Goal: Information Seeking & Learning: Find specific fact

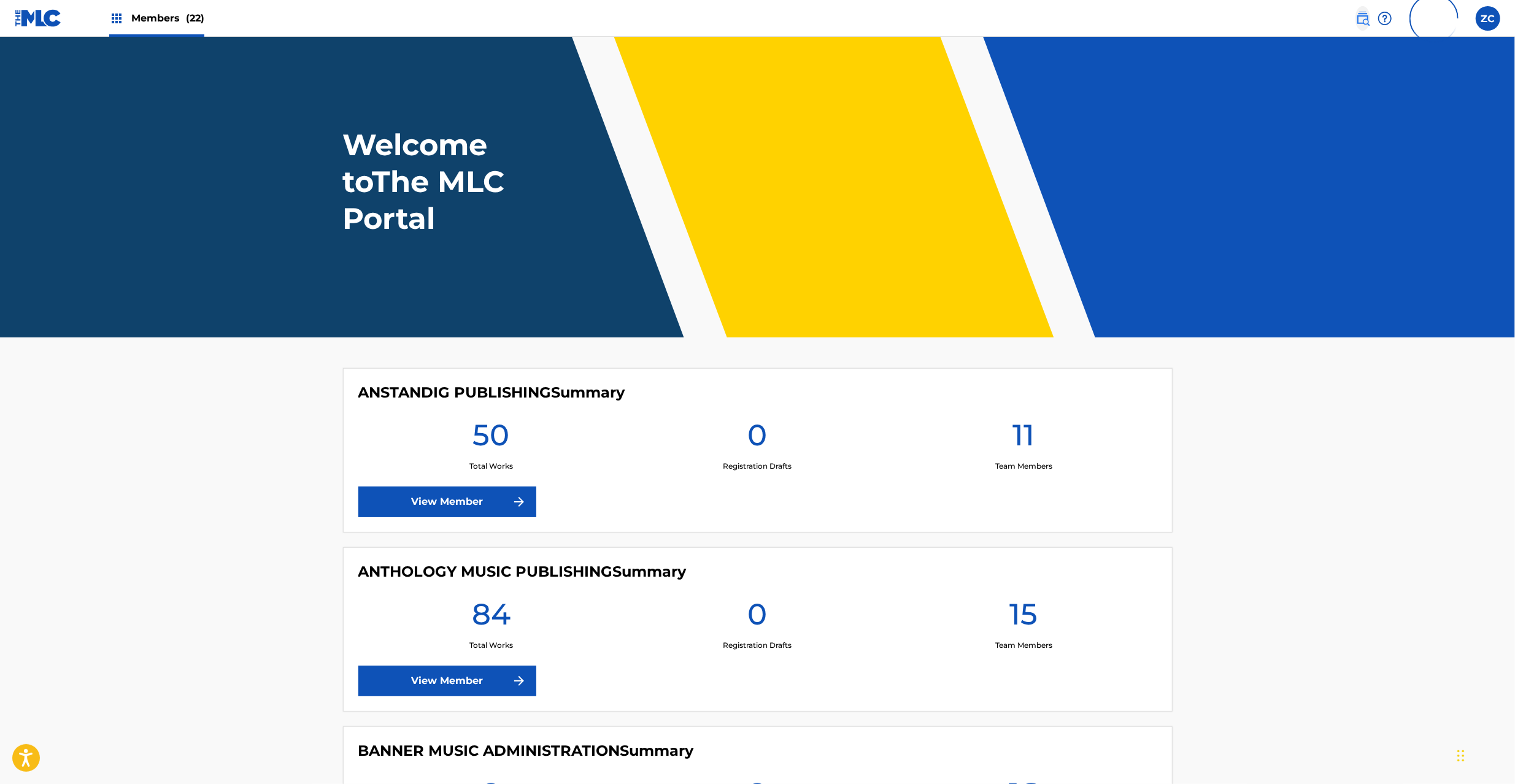
click at [1360, 20] on img at bounding box center [1363, 19] width 15 height 15
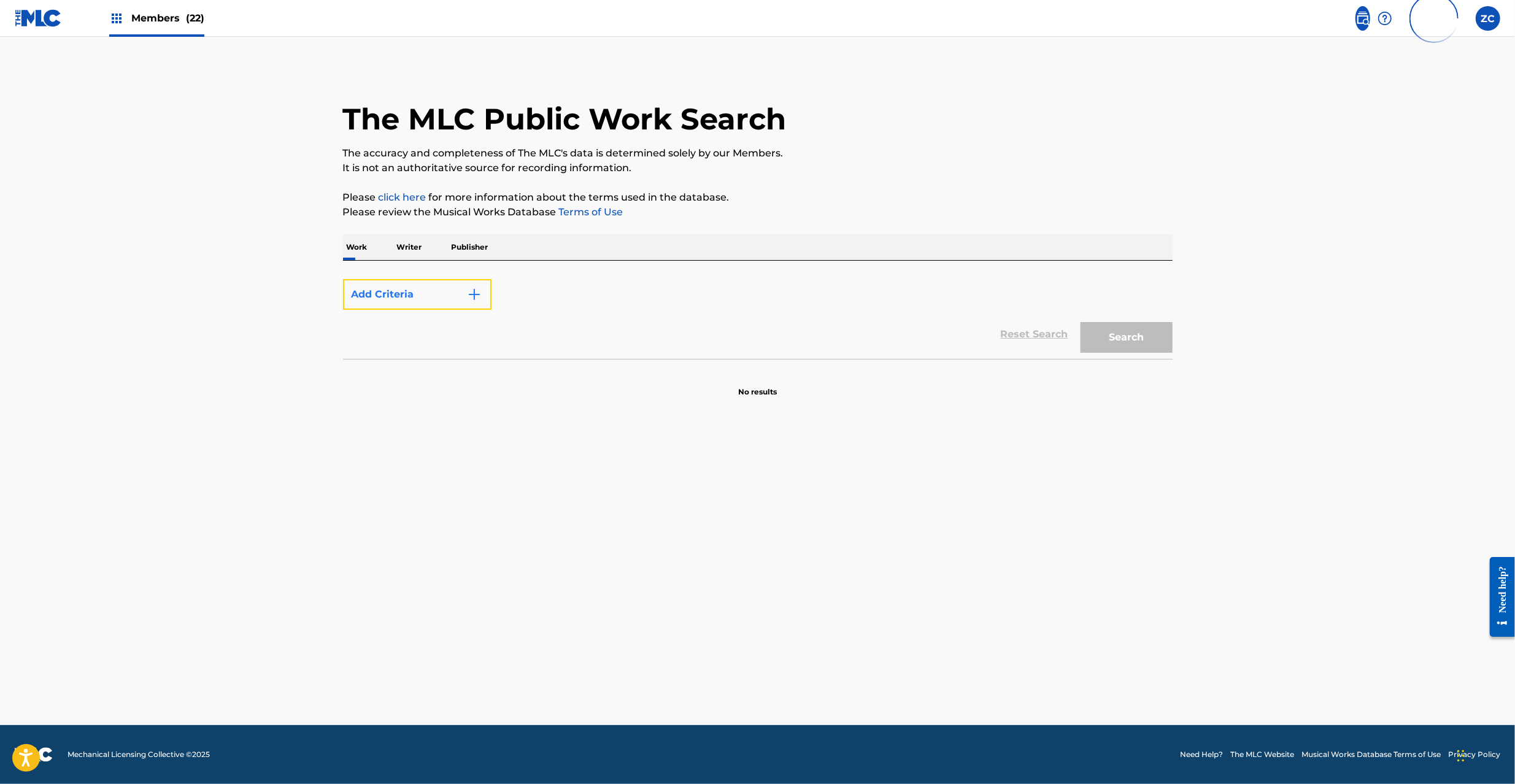
click at [388, 299] on button "Add Criteria" at bounding box center [418, 294] width 149 height 31
click at [200, 283] on main "The MLC Public Work Search The accuracy and completeness of The MLC's data is d…" at bounding box center [757, 381] width 1515 height 688
click at [1366, 222] on main "The MLC Public Work Search The accuracy and completeness of The MLC's data is d…" at bounding box center [757, 381] width 1515 height 688
click at [150, 241] on main "The MLC Public Work Search The accuracy and completeness of The MLC's data is d…" at bounding box center [757, 381] width 1515 height 688
click at [1378, 273] on main "The MLC Public Work Search The accuracy and completeness of The MLC's data is d…" at bounding box center [757, 381] width 1515 height 688
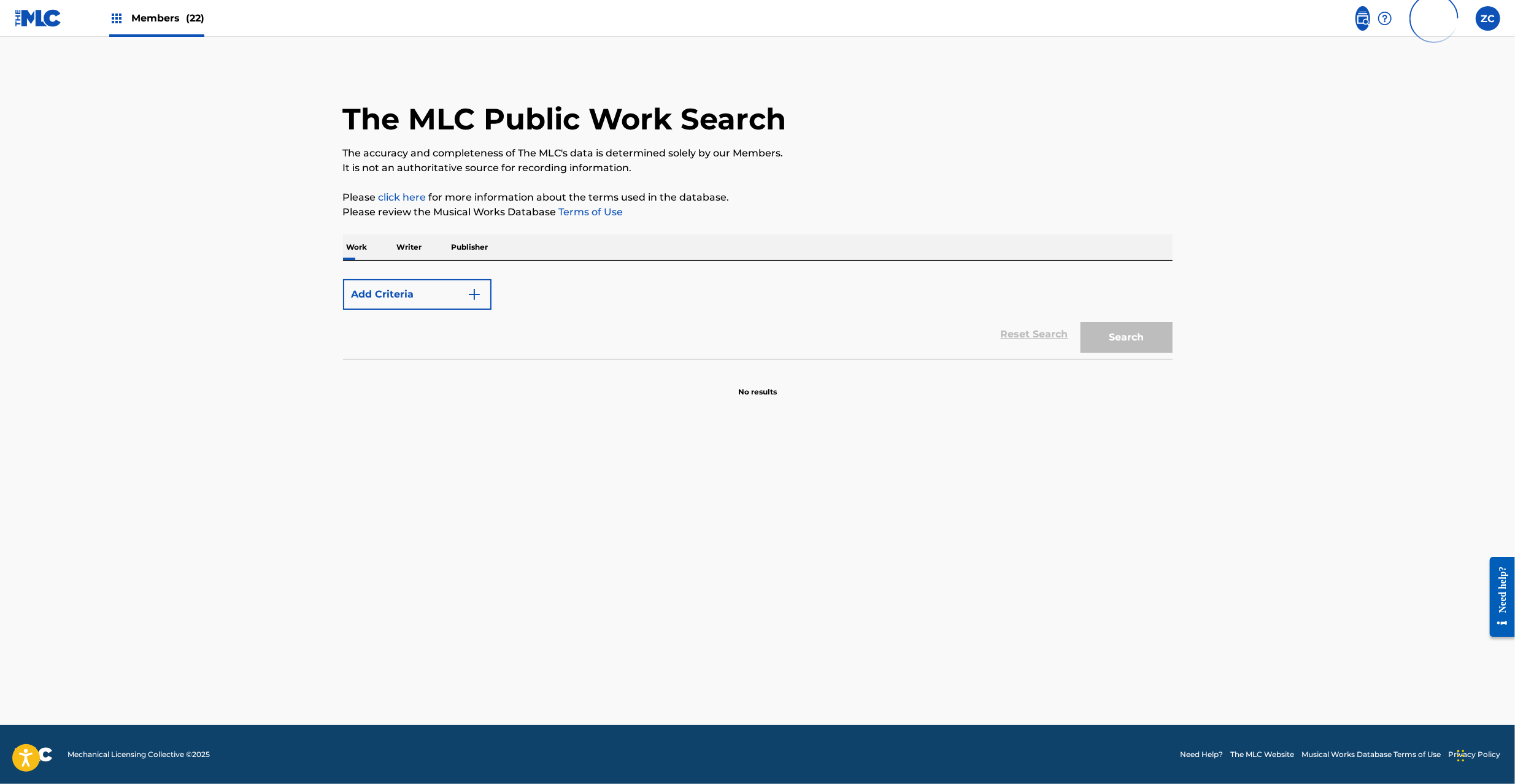
click at [42, 17] on img at bounding box center [39, 18] width 48 height 18
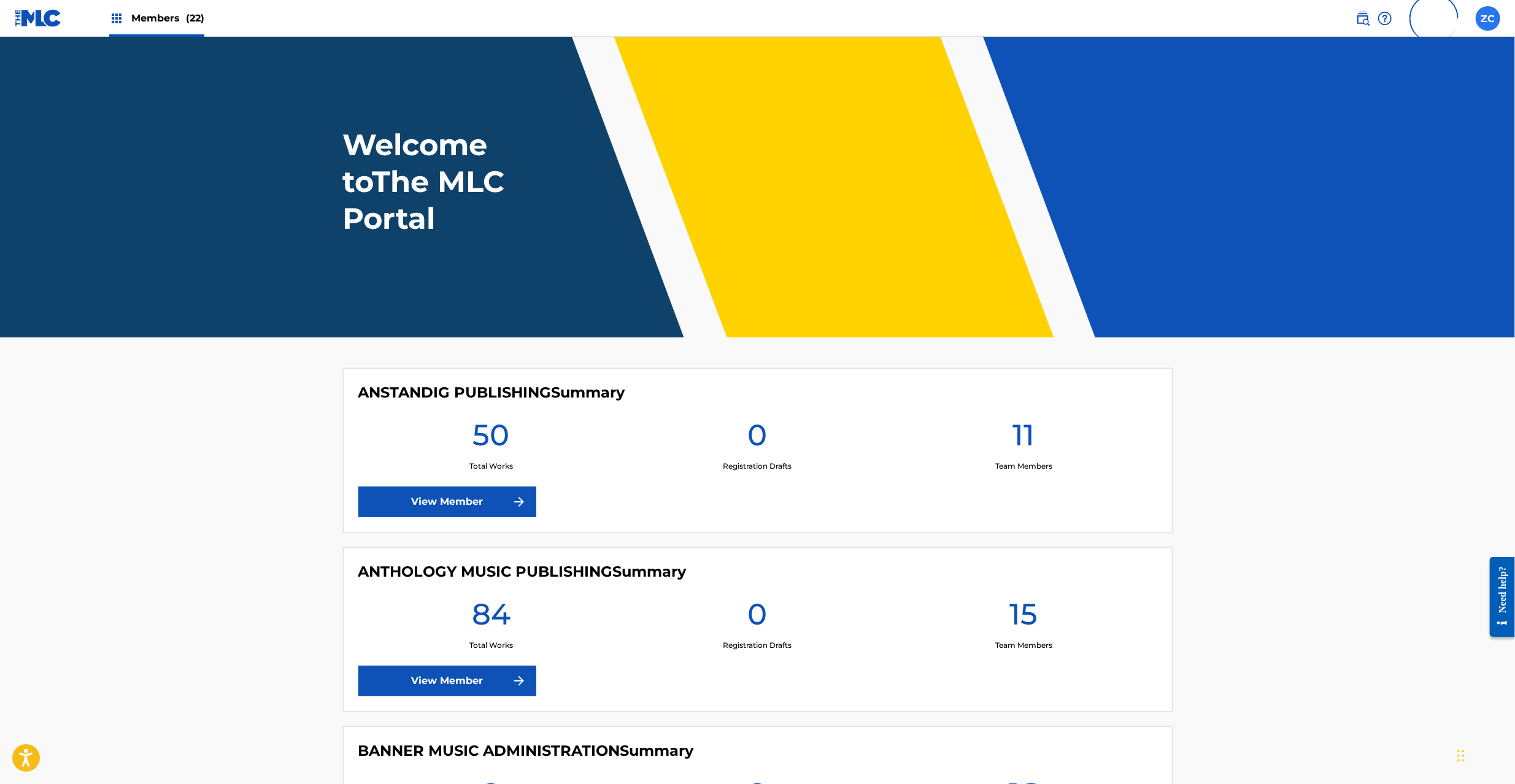
click at [1497, 16] on label at bounding box center [1488, 18] width 24 height 24
click at [1488, 18] on input "ZC Zorayda Cariaso zorayda.cariaso@exploration.io Profile Log out" at bounding box center [1488, 18] width 0 height 0
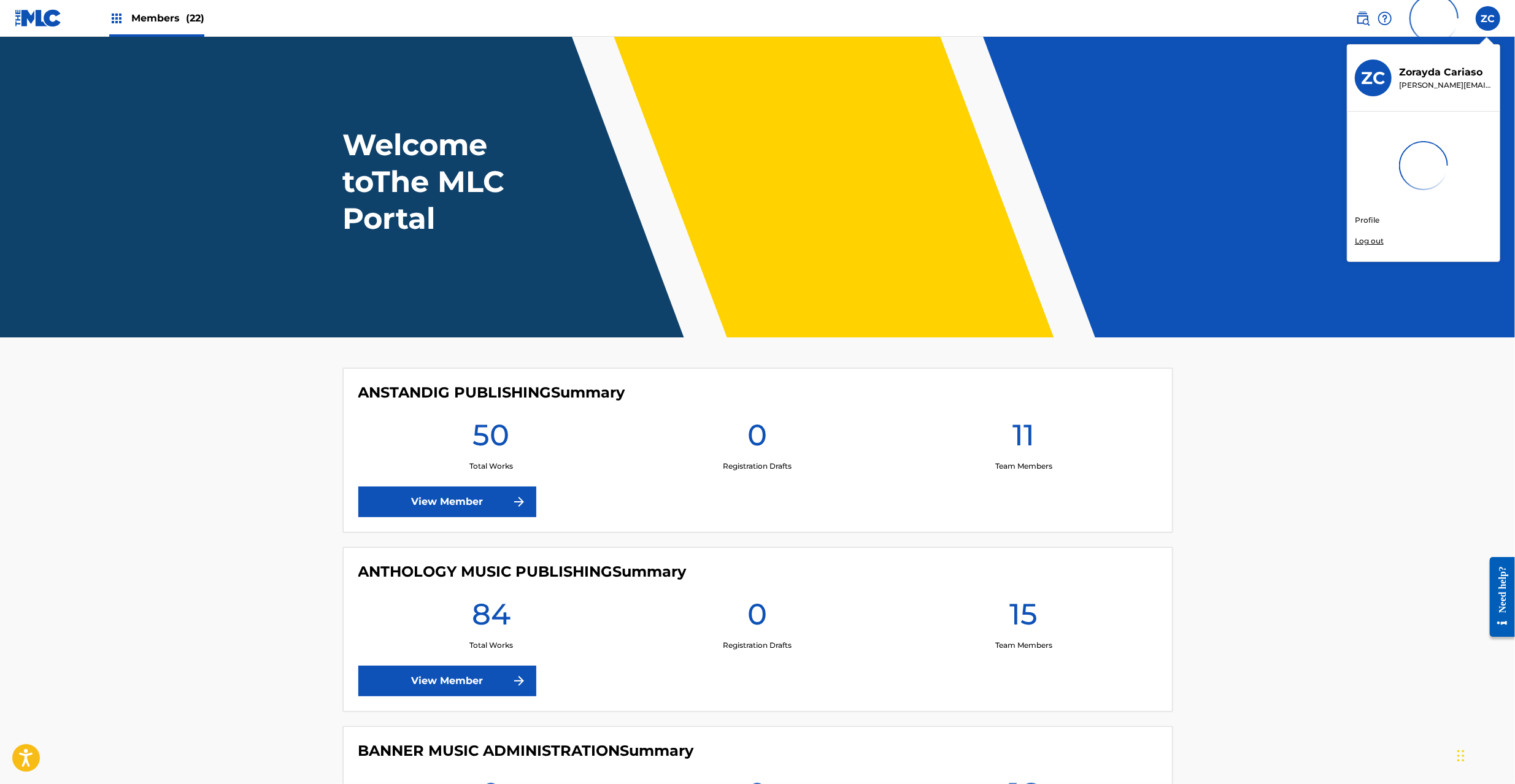
click at [1375, 238] on p "Log out" at bounding box center [1369, 241] width 29 height 11
click at [1488, 18] on input "ZC Zorayda Cariaso zorayda.cariaso@exploration.io Profile Log out" at bounding box center [1488, 18] width 0 height 0
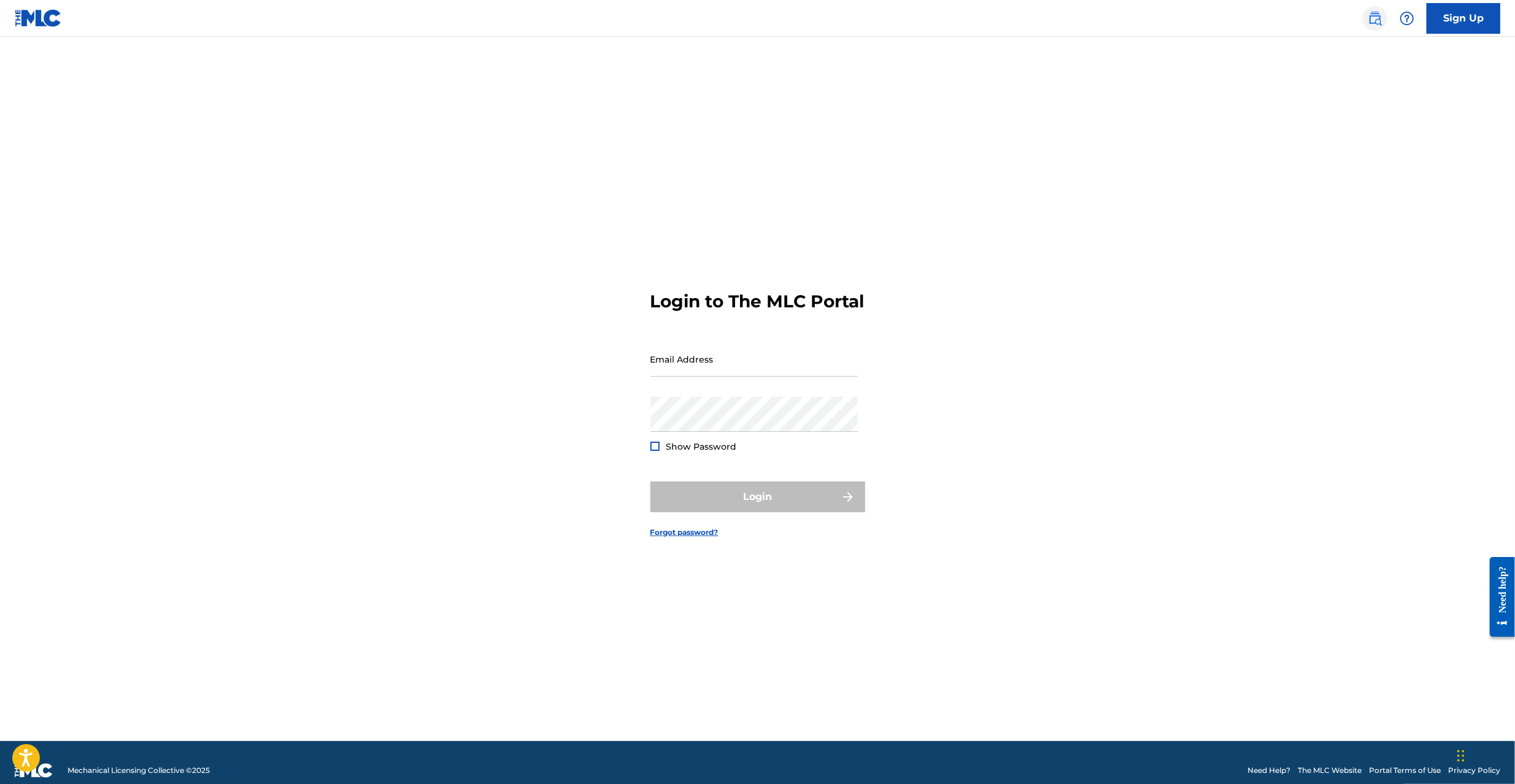
click at [1376, 15] on img at bounding box center [1376, 19] width 15 height 15
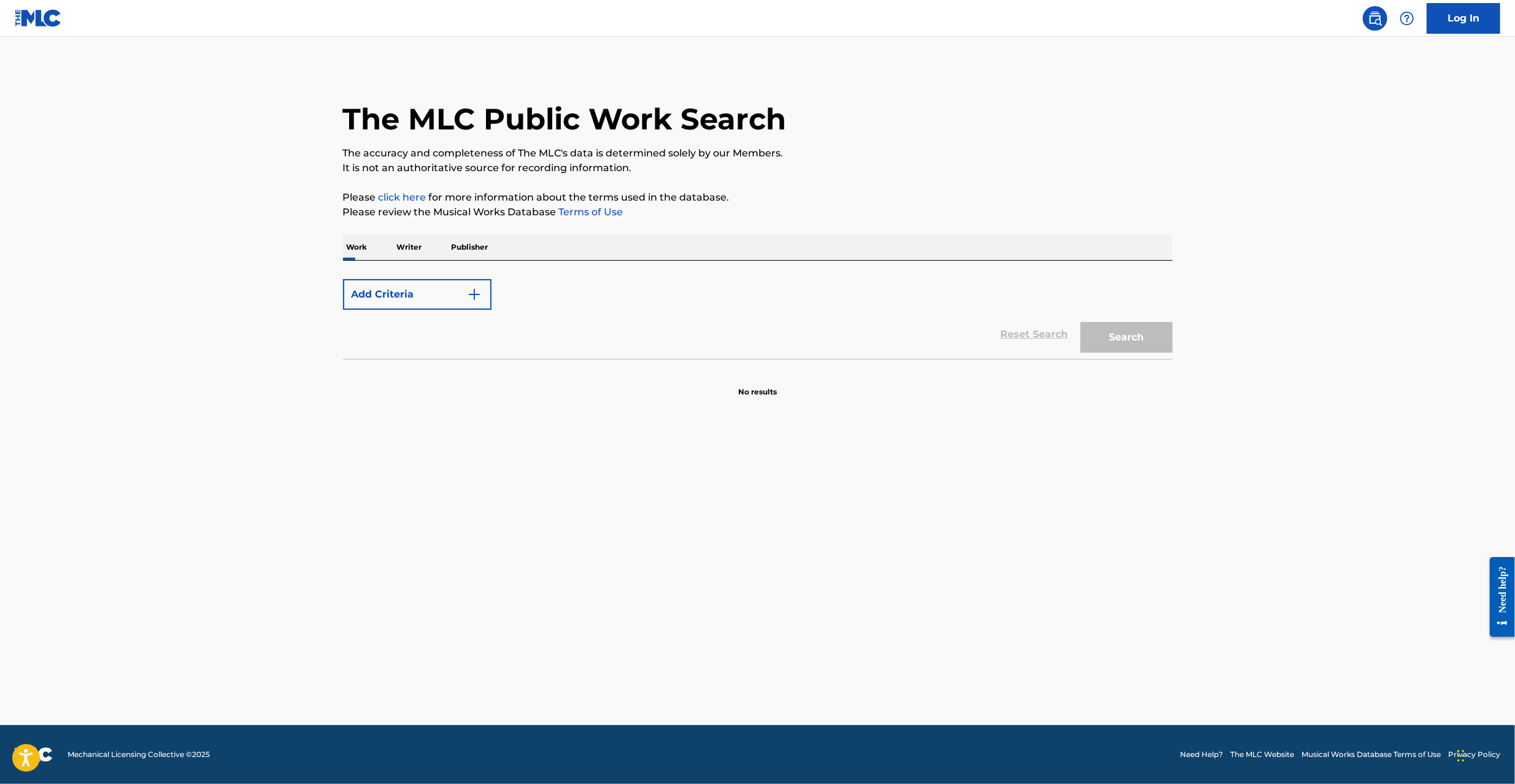
click at [217, 281] on main "The MLC Public Work Search The accuracy and completeness of The MLC's data is d…" at bounding box center [757, 381] width 1515 height 688
click at [418, 242] on p "Writer" at bounding box center [410, 247] width 33 height 26
click at [460, 244] on p "Publisher" at bounding box center [470, 247] width 44 height 26
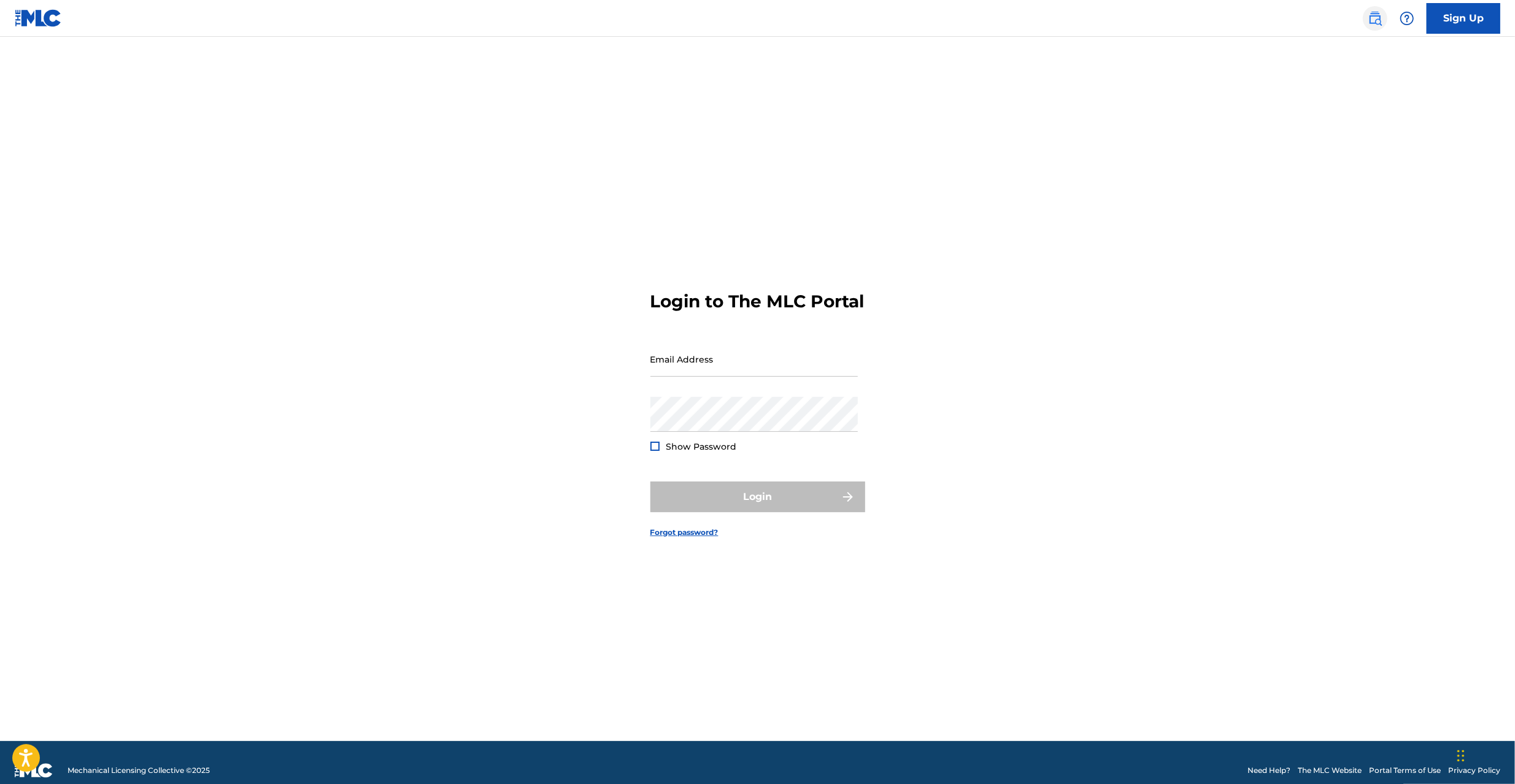
click at [1384, 23] on link at bounding box center [1375, 18] width 24 height 24
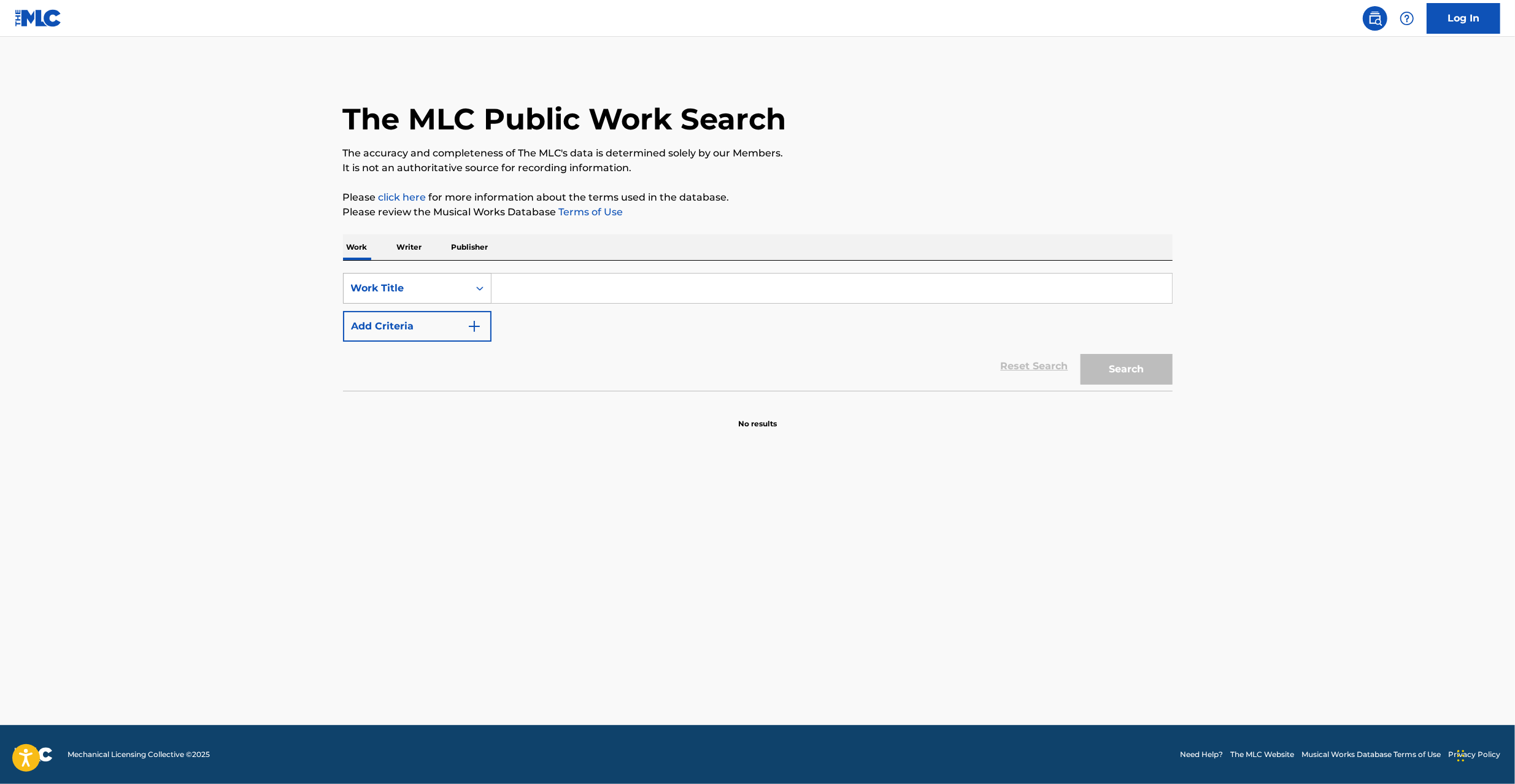
click at [390, 280] on div "Work Title" at bounding box center [406, 288] width 125 height 23
click at [390, 316] on div "MLC Song Code" at bounding box center [418, 319] width 148 height 31
drag, startPoint x: 423, startPoint y: 305, endPoint x: 617, endPoint y: 284, distance: 195.1
click at [598, 280] on input "Search Form" at bounding box center [832, 288] width 681 height 29
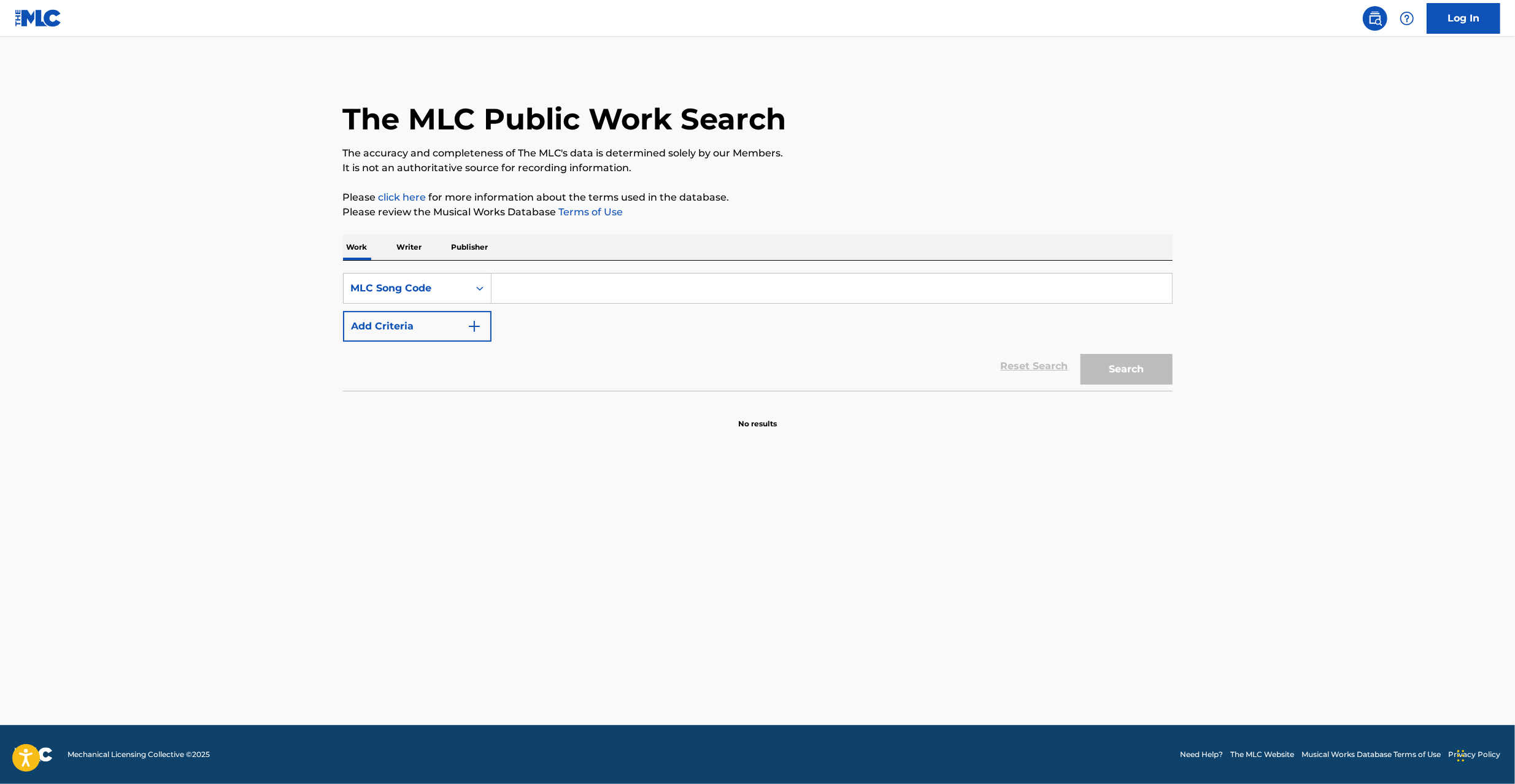
paste input "D6132Q"
type input "D6132Q"
click at [1108, 366] on button "Search" at bounding box center [1127, 369] width 92 height 31
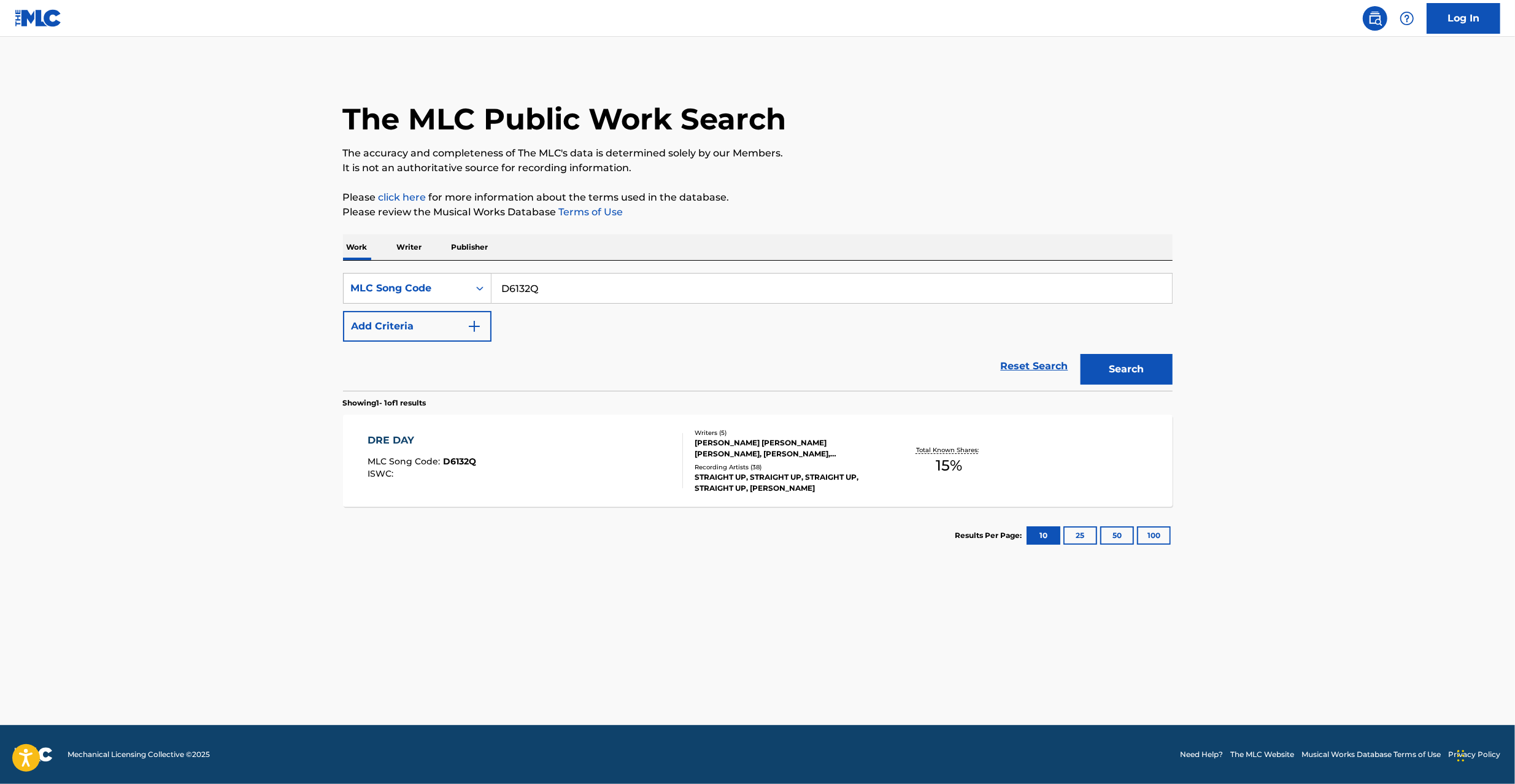
click at [883, 477] on div "Total Known Shares: 15 %" at bounding box center [949, 461] width 138 height 38
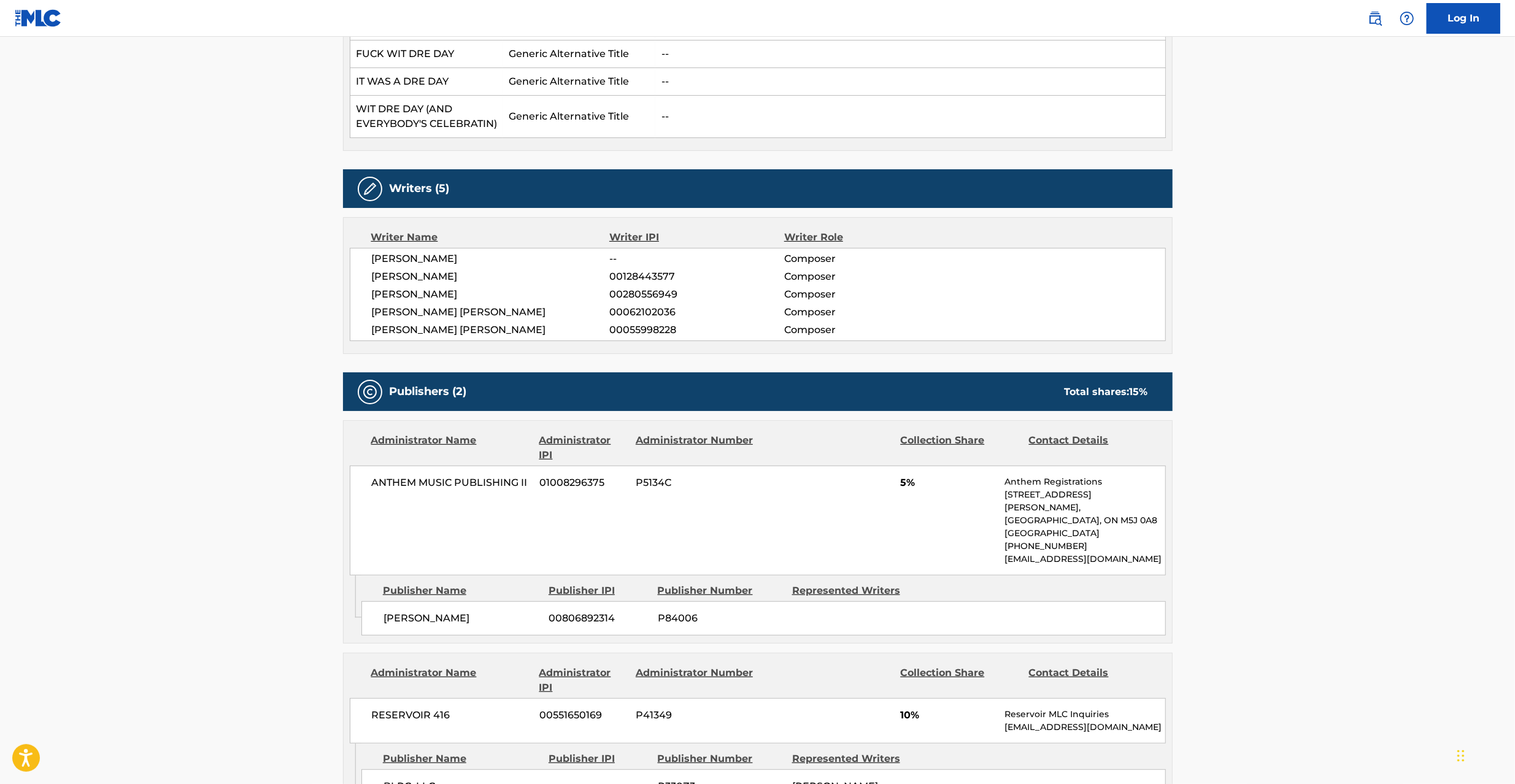
scroll to position [546, 0]
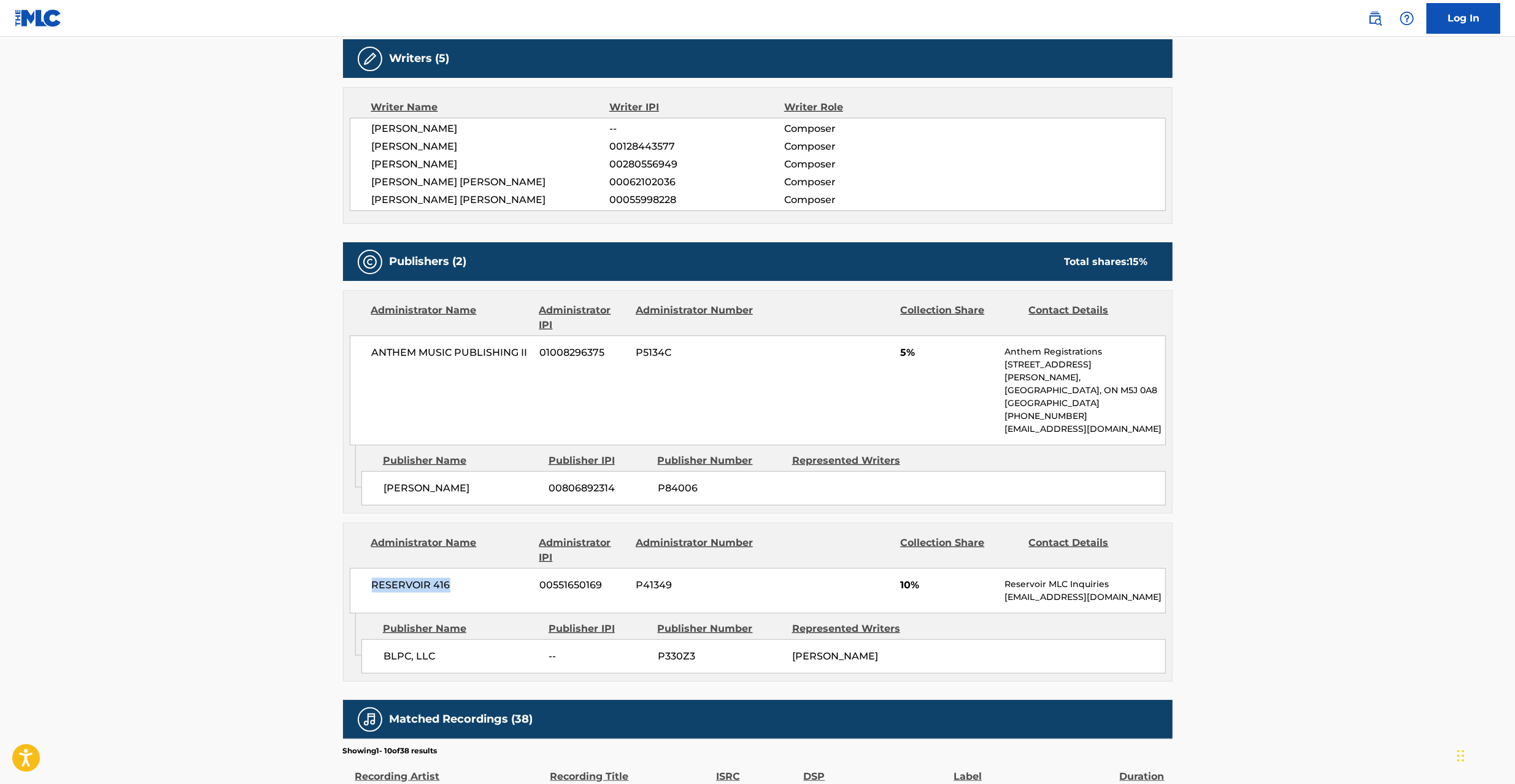
drag, startPoint x: 371, startPoint y: 602, endPoint x: 469, endPoint y: 595, distance: 98.2
click at [469, 595] on div "RESERVOIR 416 00551650169 P41349 10% Reservoir MLC Inquiries [EMAIL_ADDRESS][DO…" at bounding box center [757, 591] width 816 height 46
copy span "RESERVOIR 416"
drag, startPoint x: 381, startPoint y: 674, endPoint x: 475, endPoint y: 673, distance: 94.0
click at [475, 673] on div "BLPC, LLC -- P330Z3 [PERSON_NAME]" at bounding box center [763, 656] width 805 height 34
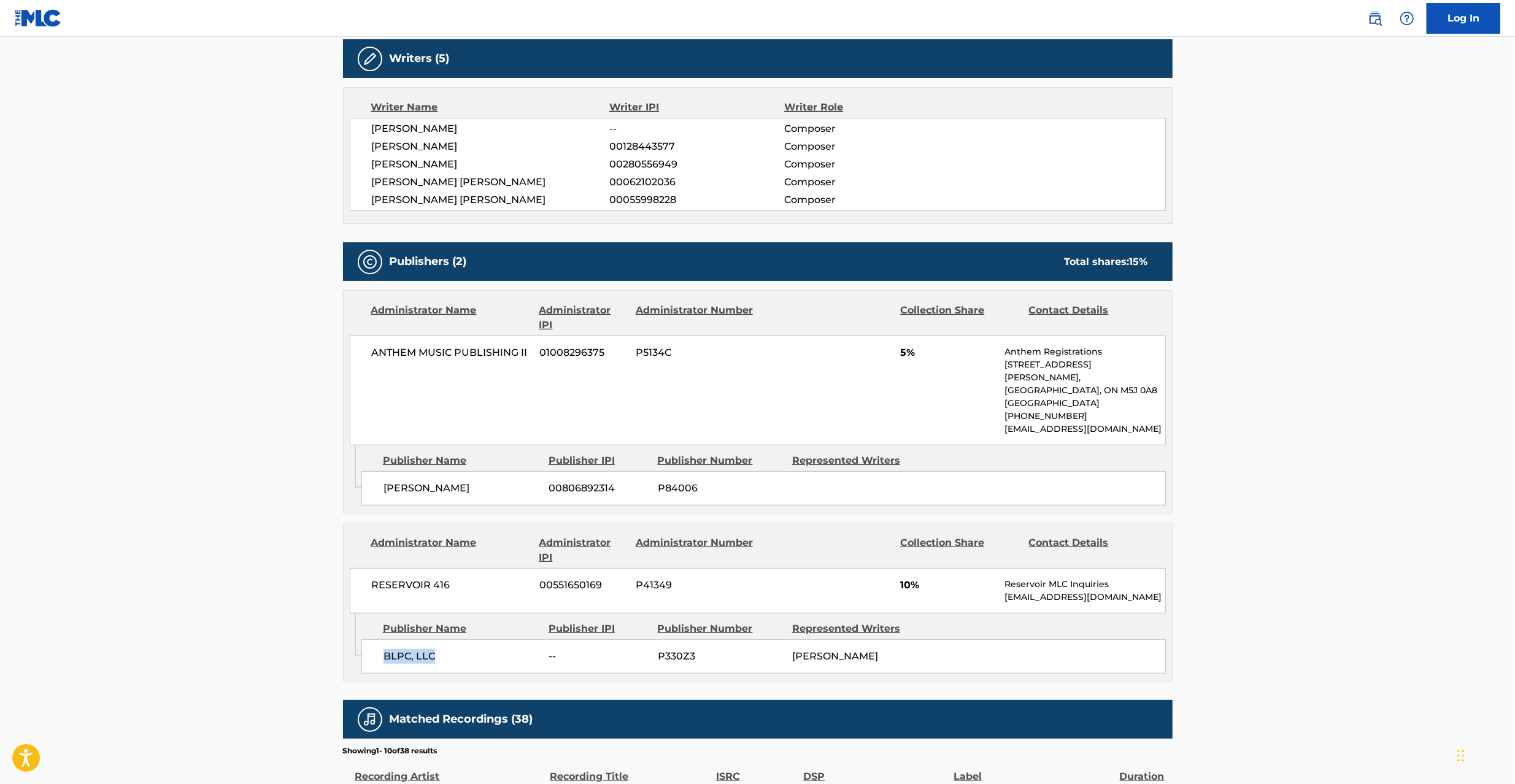
copy span "BLPC, LLC"
